Goal: Task Accomplishment & Management: Manage account settings

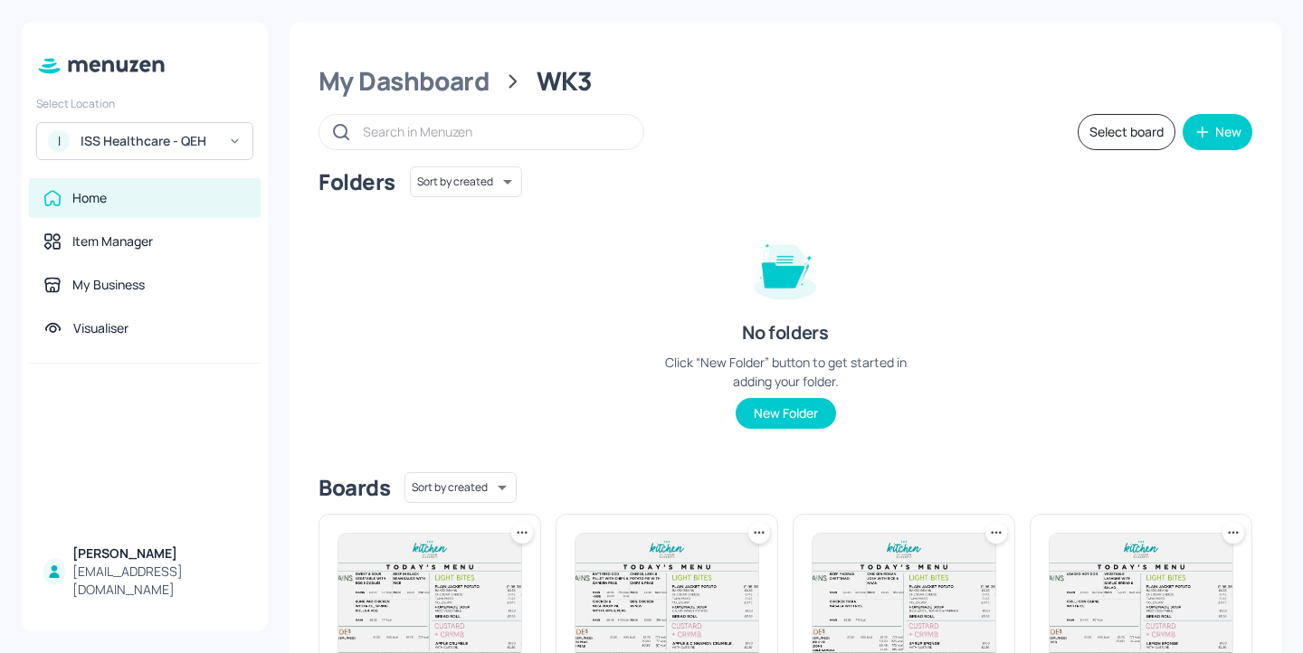
click at [172, 129] on div "I ISS Healthcare - QEH" at bounding box center [144, 141] width 217 height 38
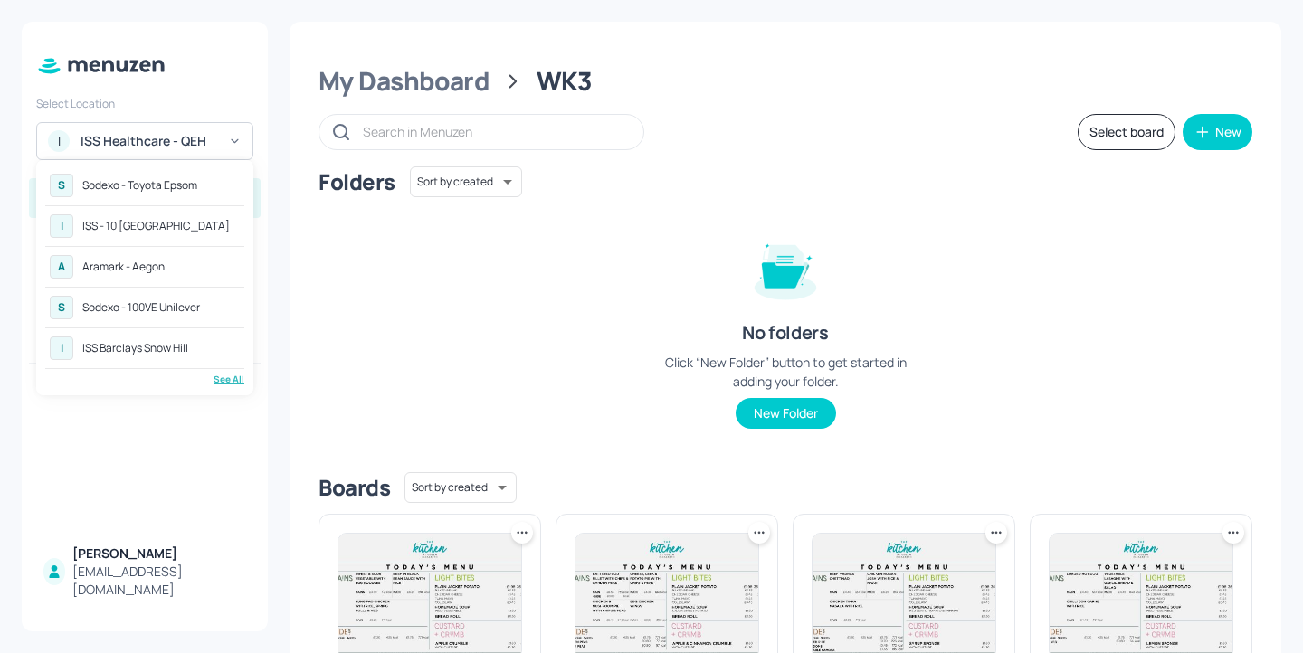
click at [141, 210] on div "I ISS - 10 [GEOGRAPHIC_DATA]" at bounding box center [144, 226] width 199 height 33
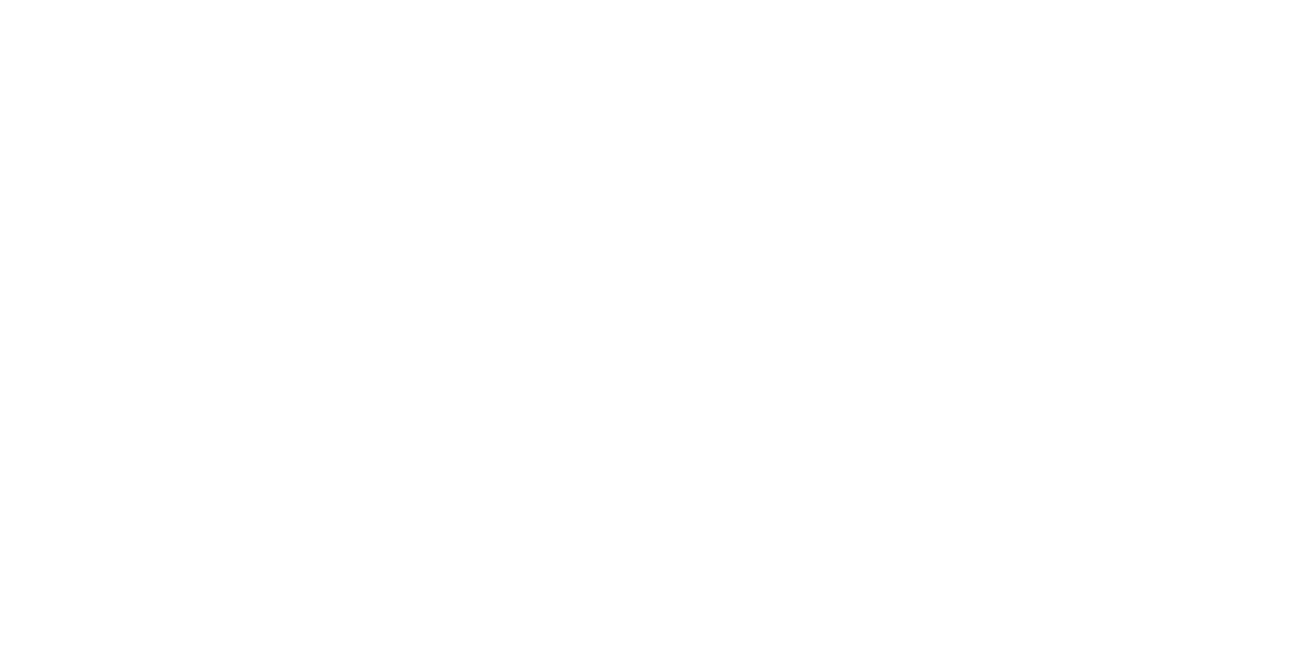
click at [164, 182] on div at bounding box center [651, 326] width 1303 height 653
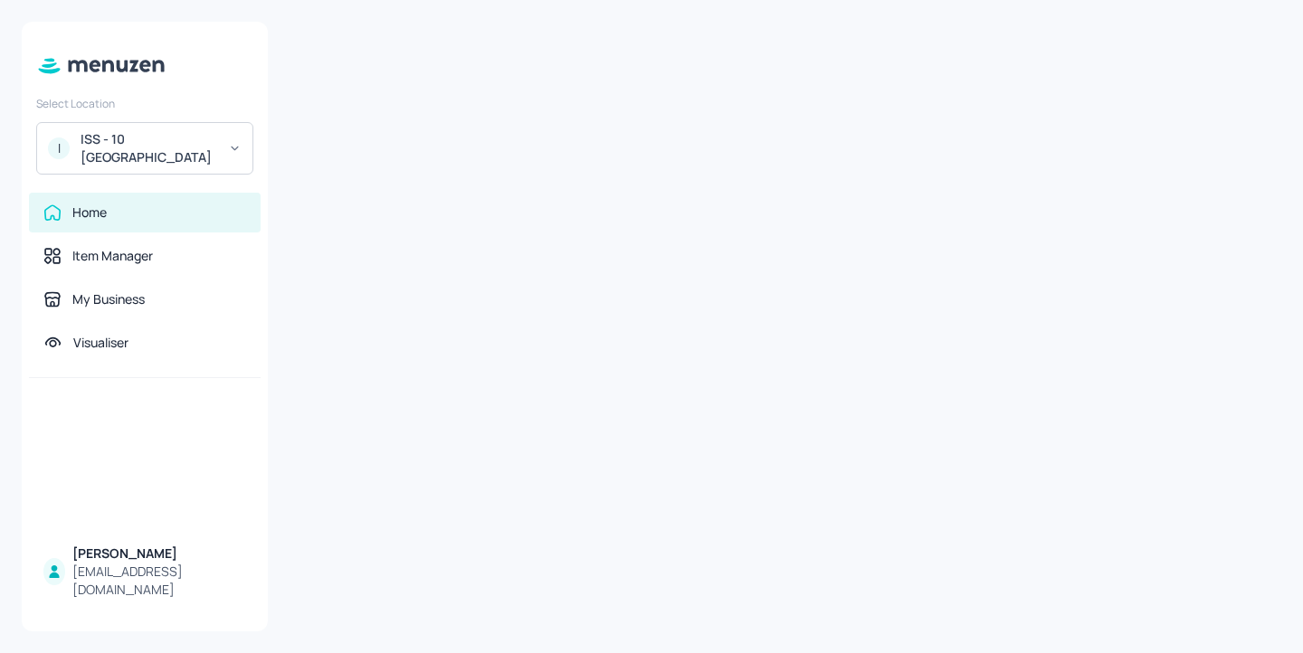
click at [209, 145] on div "ISS - 10 [GEOGRAPHIC_DATA]" at bounding box center [149, 148] width 137 height 36
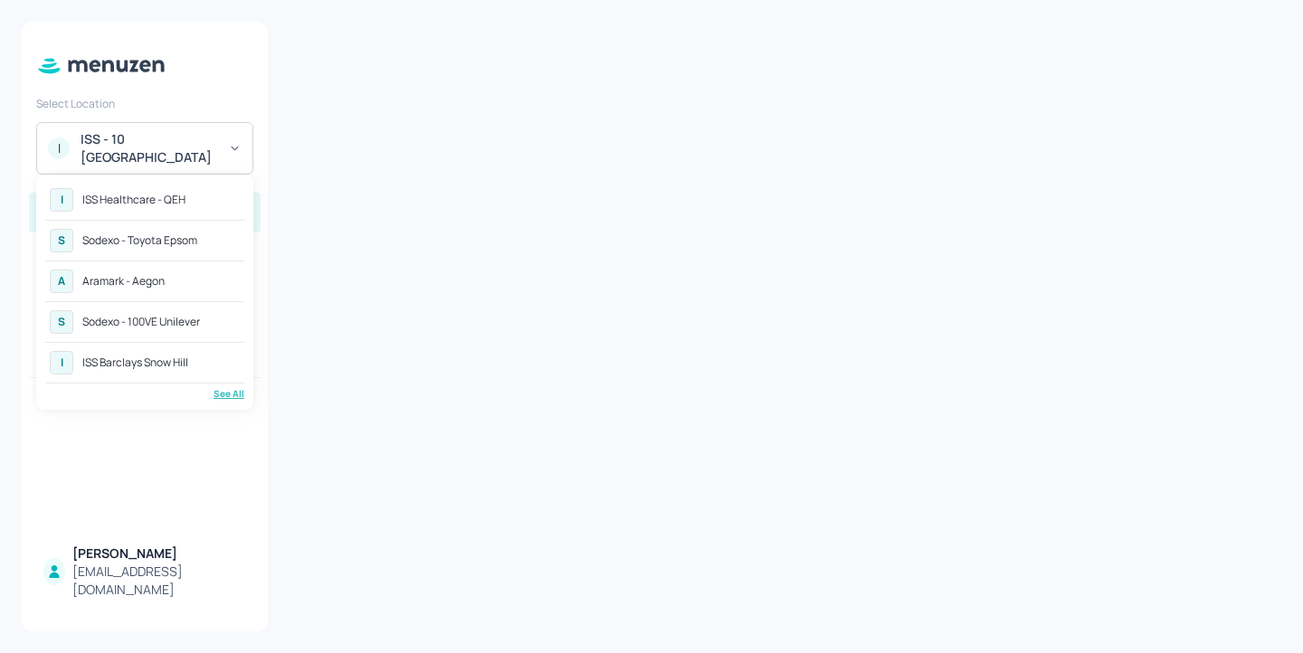
click at [191, 242] on div "Sodexo - Toyota Epsom" at bounding box center [139, 240] width 115 height 11
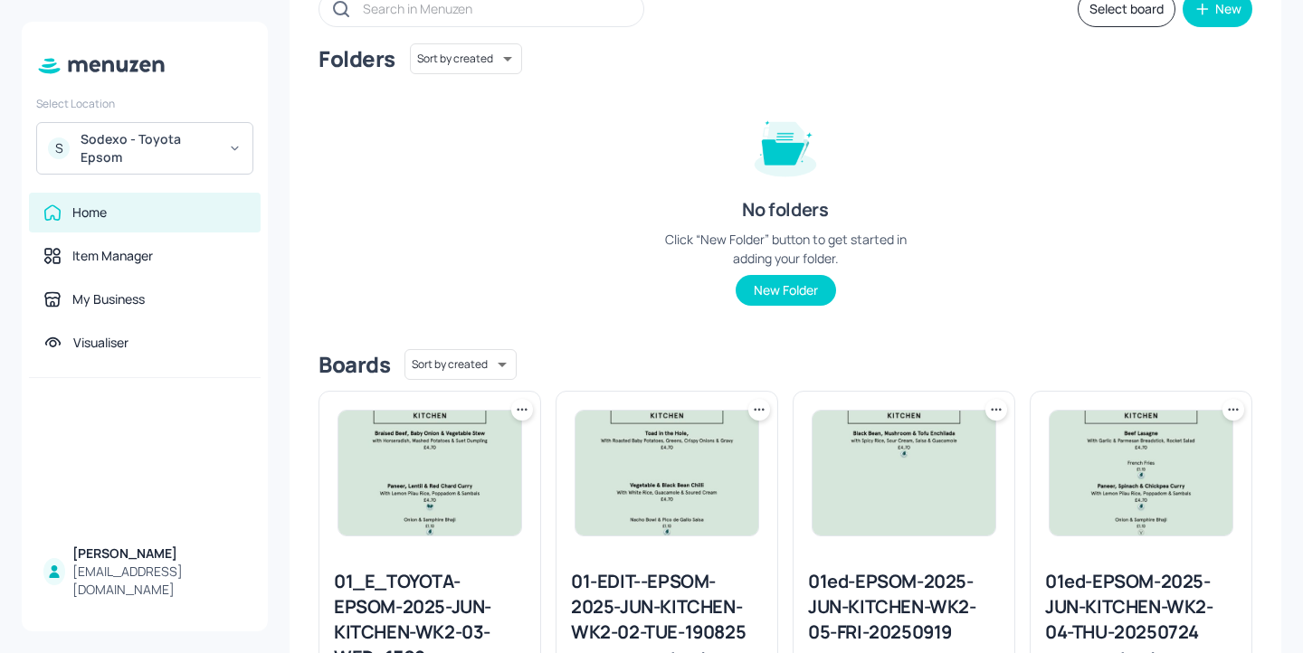
scroll to position [342, 0]
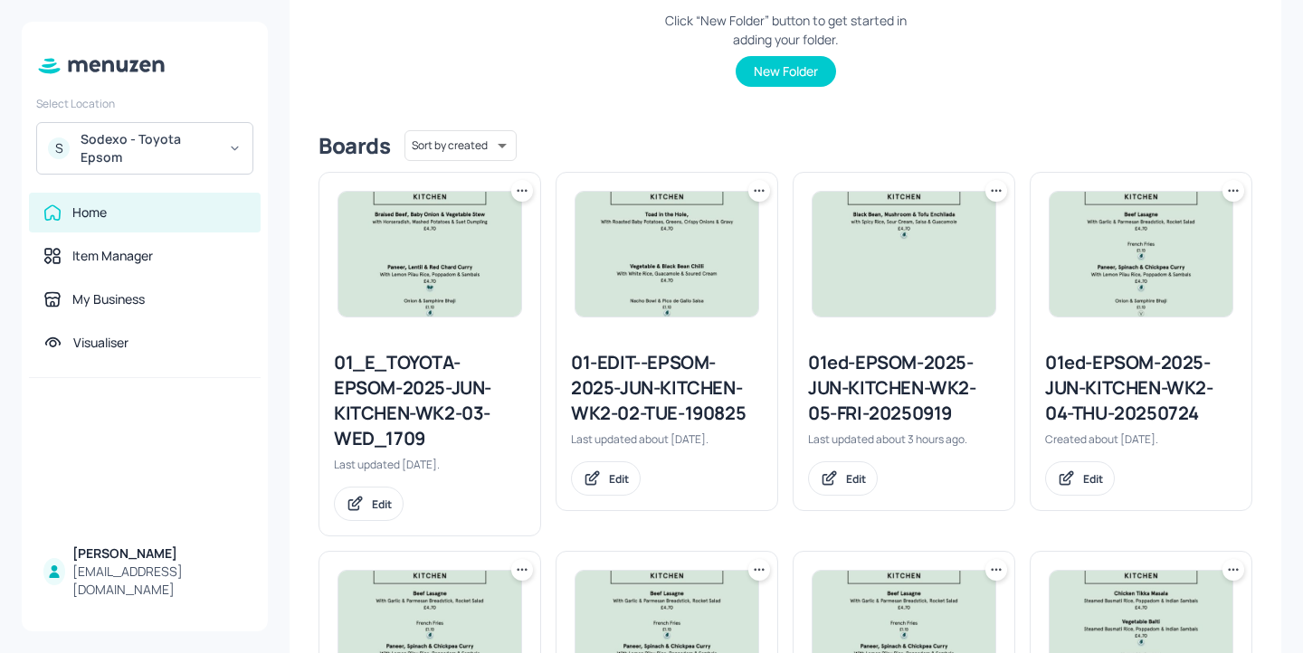
click at [147, 587] on div "[EMAIL_ADDRESS][DOMAIN_NAME]" at bounding box center [159, 581] width 174 height 36
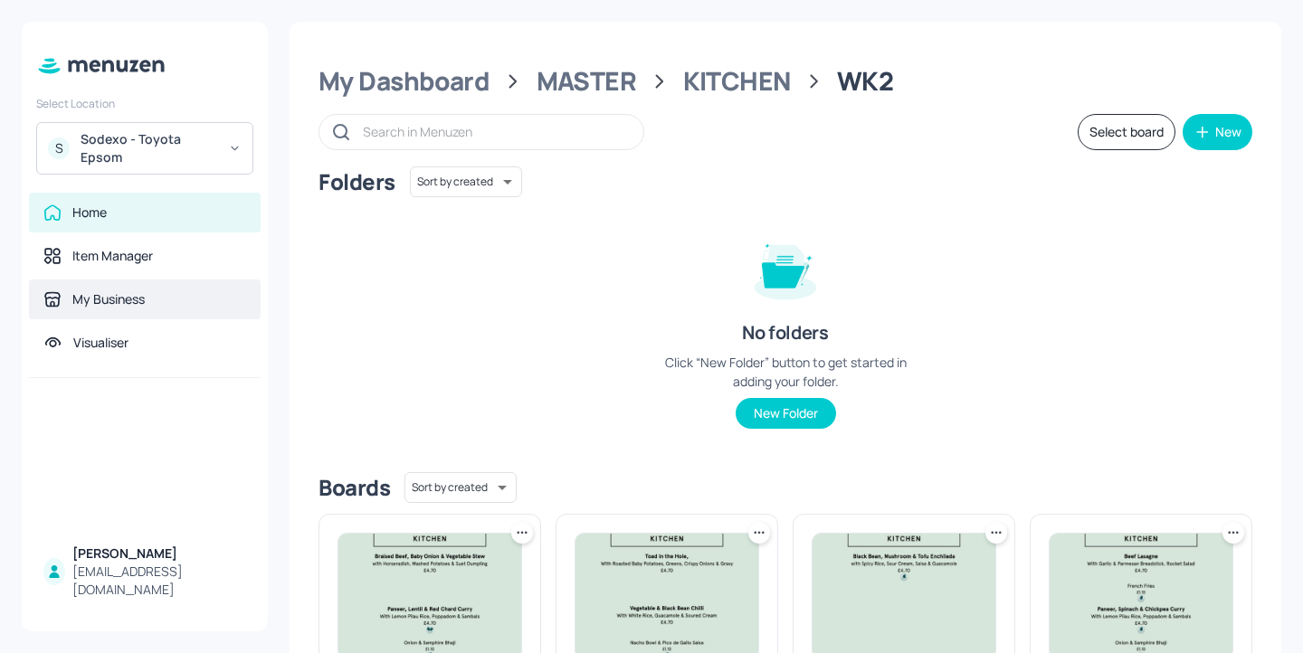
click at [207, 305] on div "My Business" at bounding box center [144, 299] width 203 height 18
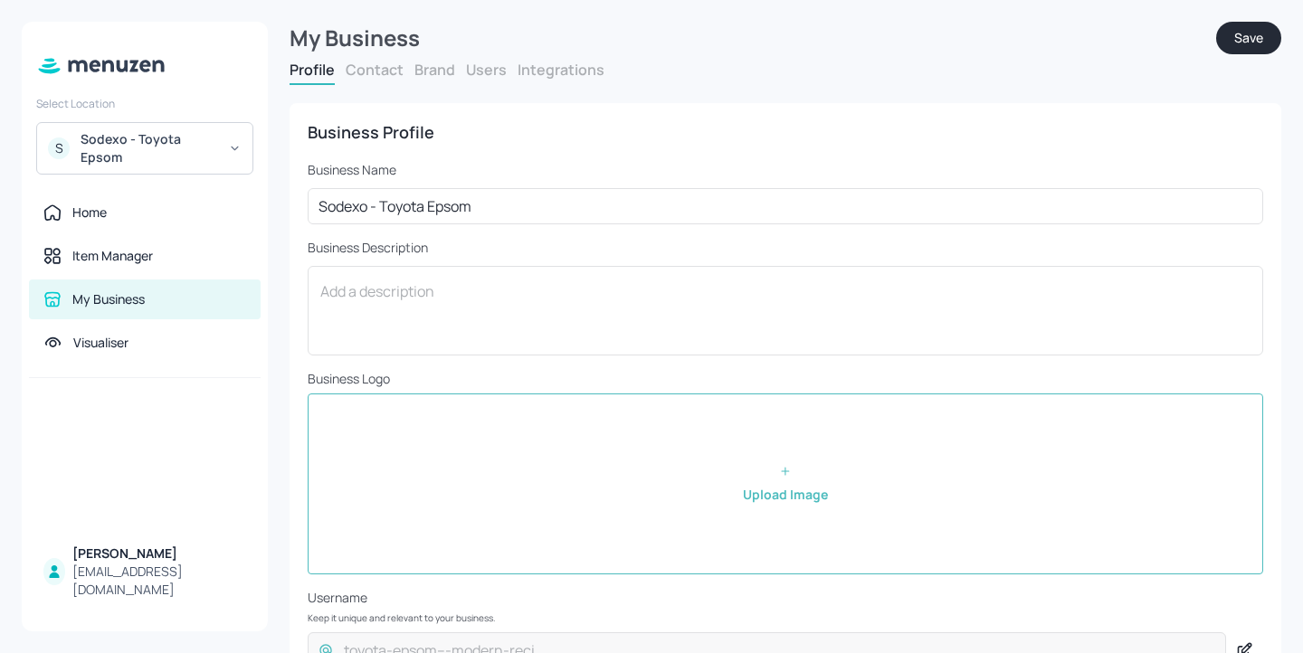
click at [498, 68] on button "Users" at bounding box center [486, 70] width 41 height 20
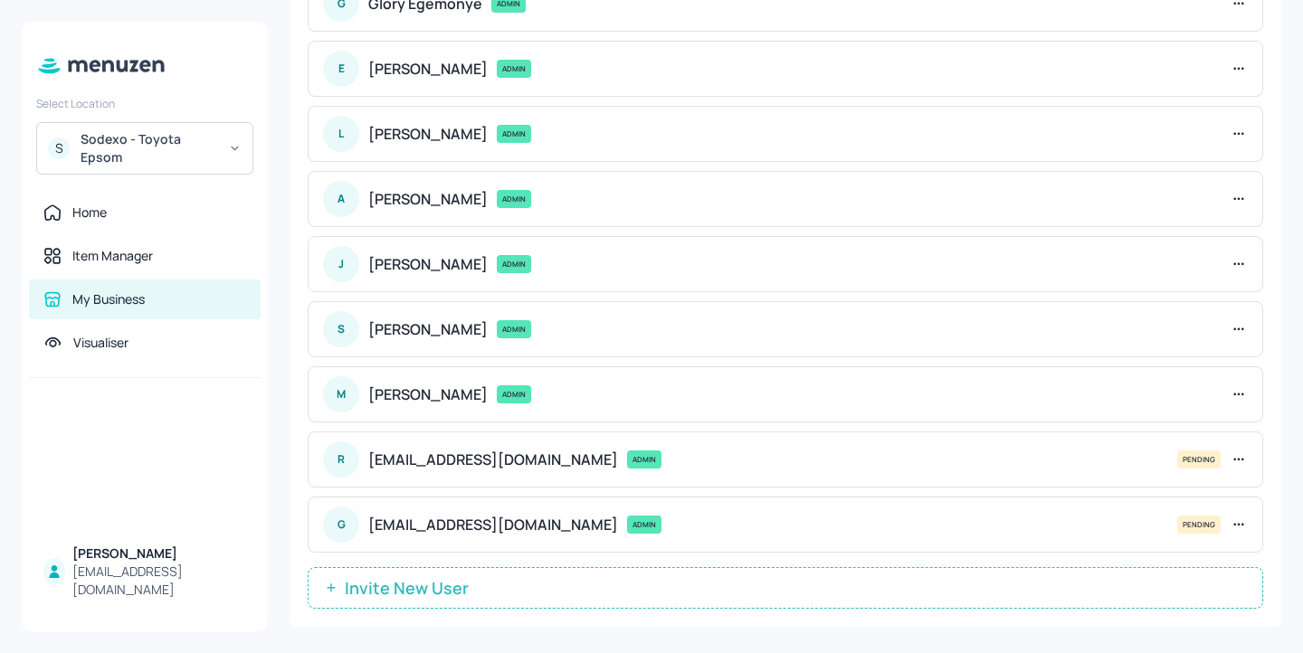
scroll to position [195, 0]
